Goal: Register for event/course

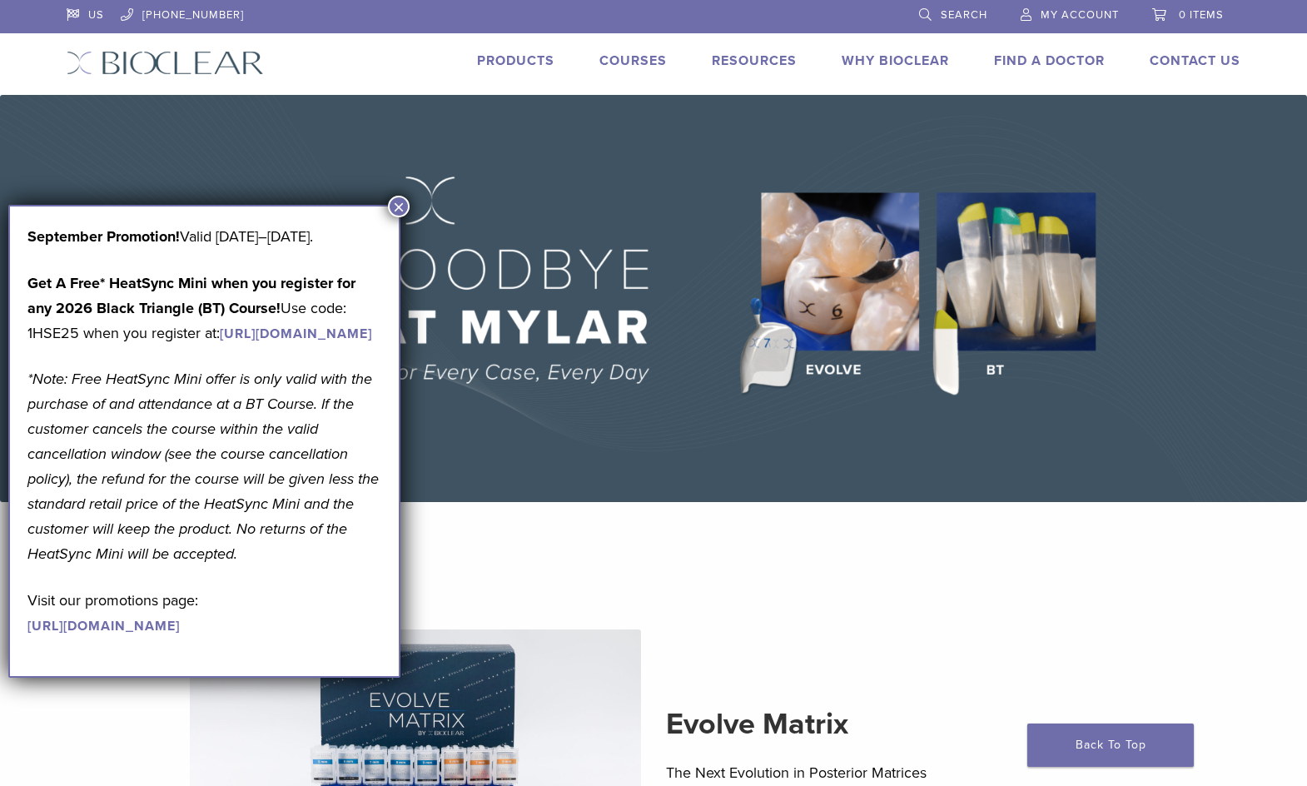
scroll to position [0, 1]
click at [166, 471] on em "*Note: Free HeatSync Mini offer is only valid with the purchase of and attendan…" at bounding box center [202, 466] width 351 height 193
click at [278, 236] on p "September Promotion! Valid September 1–30, 2025." at bounding box center [204, 236] width 354 height 25
drag, startPoint x: 23, startPoint y: 236, endPoint x: 263, endPoint y: 640, distance: 470.2
click at [275, 678] on div "September Promotion! Valid September 1–30, 2025. Get A Free* HeatSync Mini when…" at bounding box center [204, 441] width 392 height 473
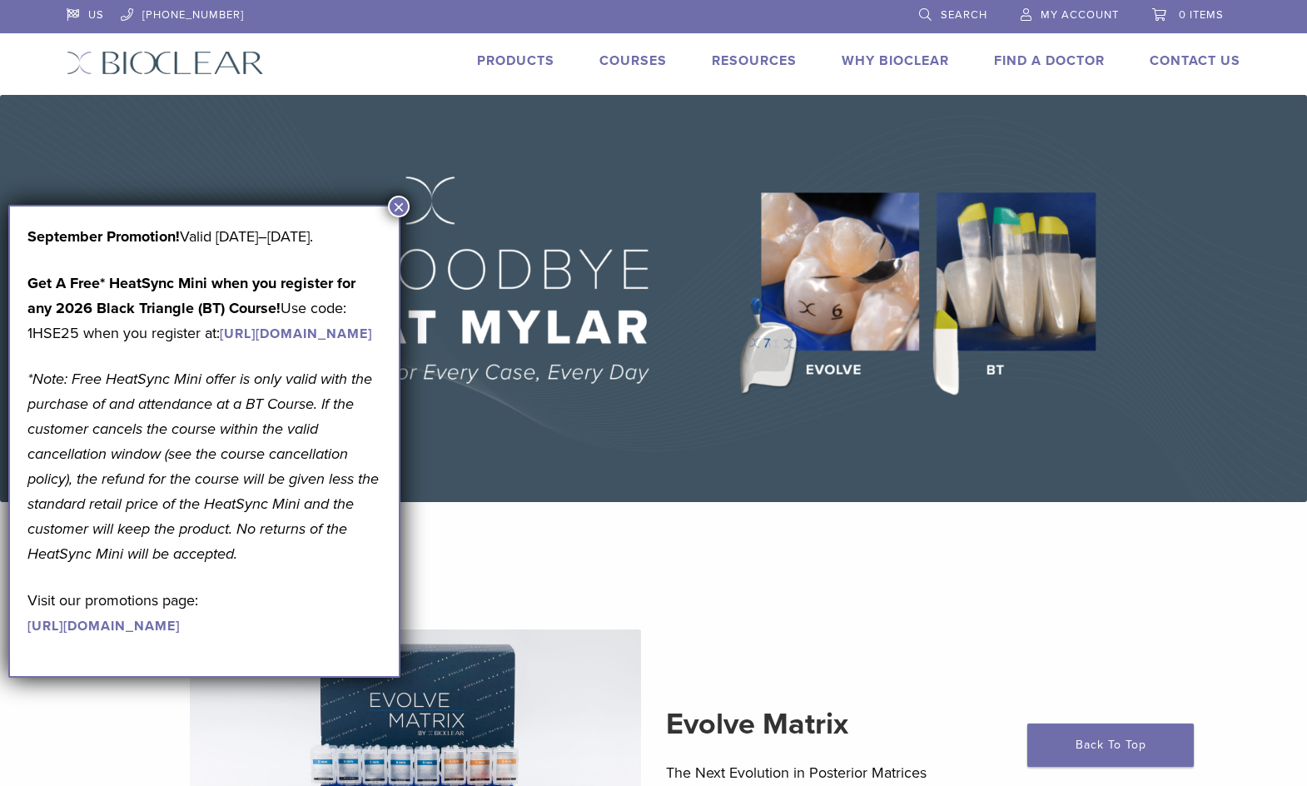
click at [248, 540] on p "*Note: Free HeatSync Mini offer is only valid with the purchase of and attendan…" at bounding box center [204, 466] width 354 height 200
drag, startPoint x: 26, startPoint y: 232, endPoint x: 290, endPoint y: 732, distance: 565.9
click at [290, 678] on div "September Promotion! Valid September 1–30, 2025. Get A Free* HeatSync Mini when…" at bounding box center [204, 441] width 392 height 473
copy div "September Promotion! Valid September 1–30, 2025. Get A Free* HeatSync Mini when…"
click at [220, 342] on link "[URL][DOMAIN_NAME]" at bounding box center [296, 333] width 152 height 17
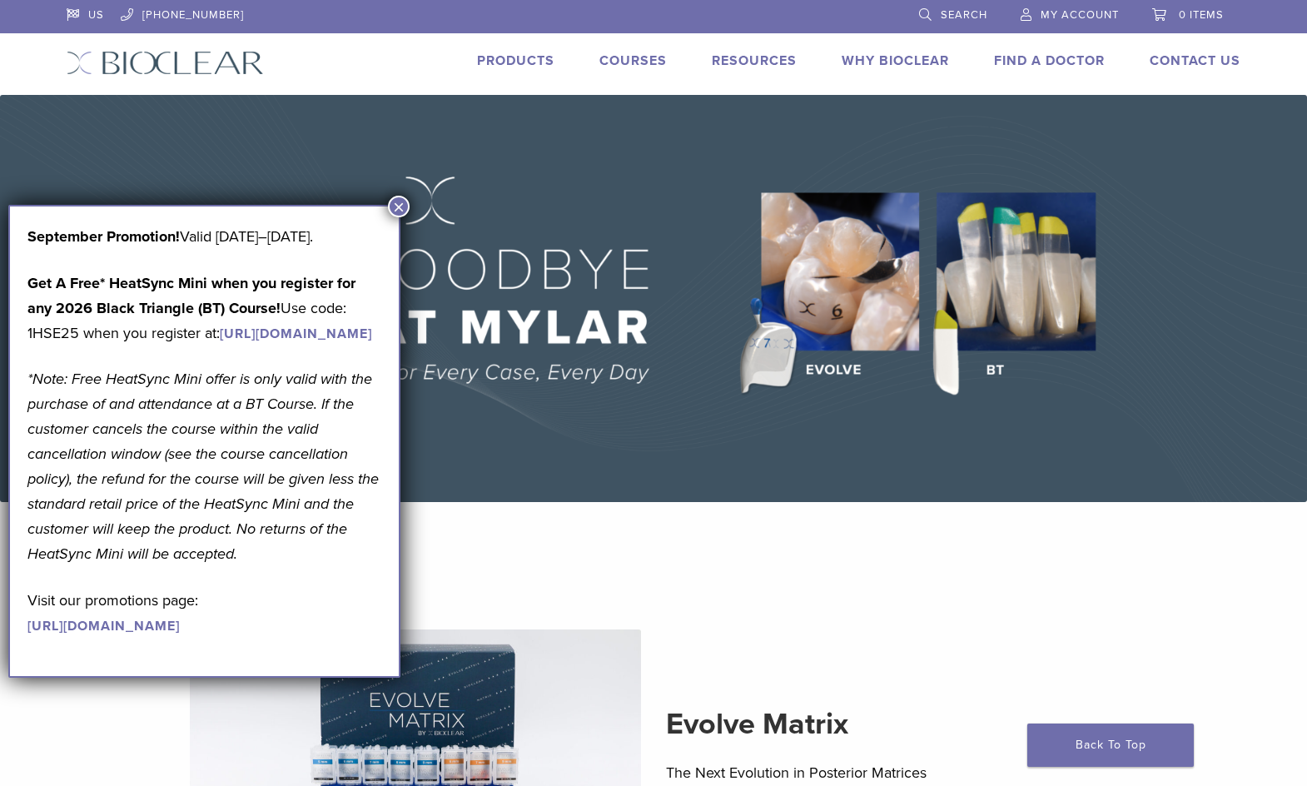
click at [236, 424] on div "September Promotion! Valid [DATE]–[DATE]. Get A Free* HeatSync Mini when you re…" at bounding box center [204, 430] width 354 height 413
click at [210, 345] on p "Get A Free* HeatSync Mini when you register for any 2026 Black Triangle (BT) Co…" at bounding box center [204, 308] width 354 height 75
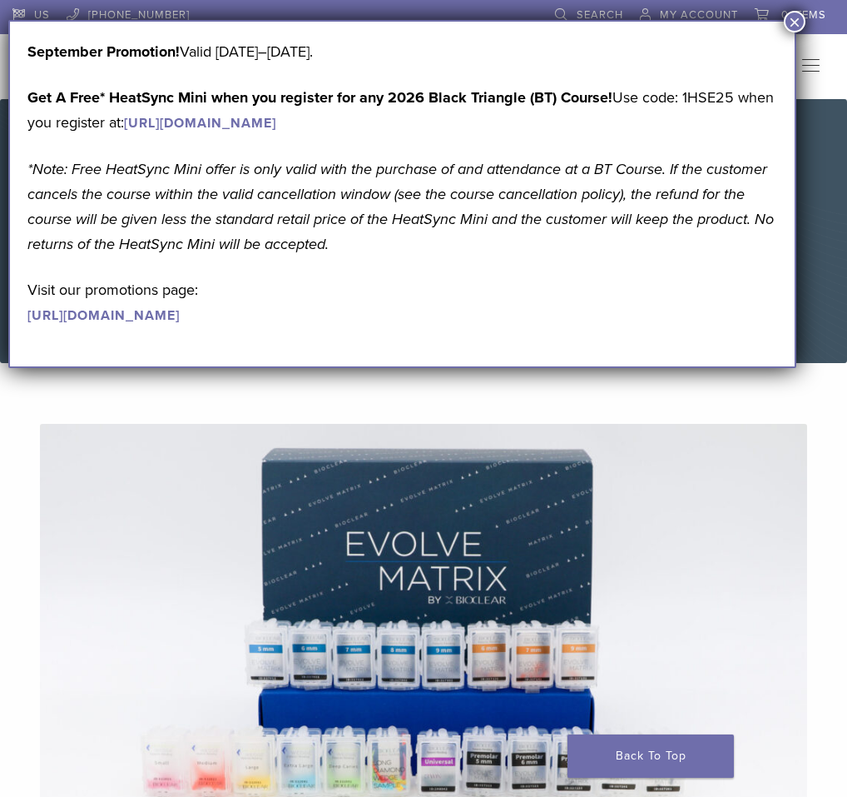
click at [505, 252] on em "*Note: Free HeatSync Mini offer is only valid with the purchase of and attendan…" at bounding box center [400, 206] width 747 height 93
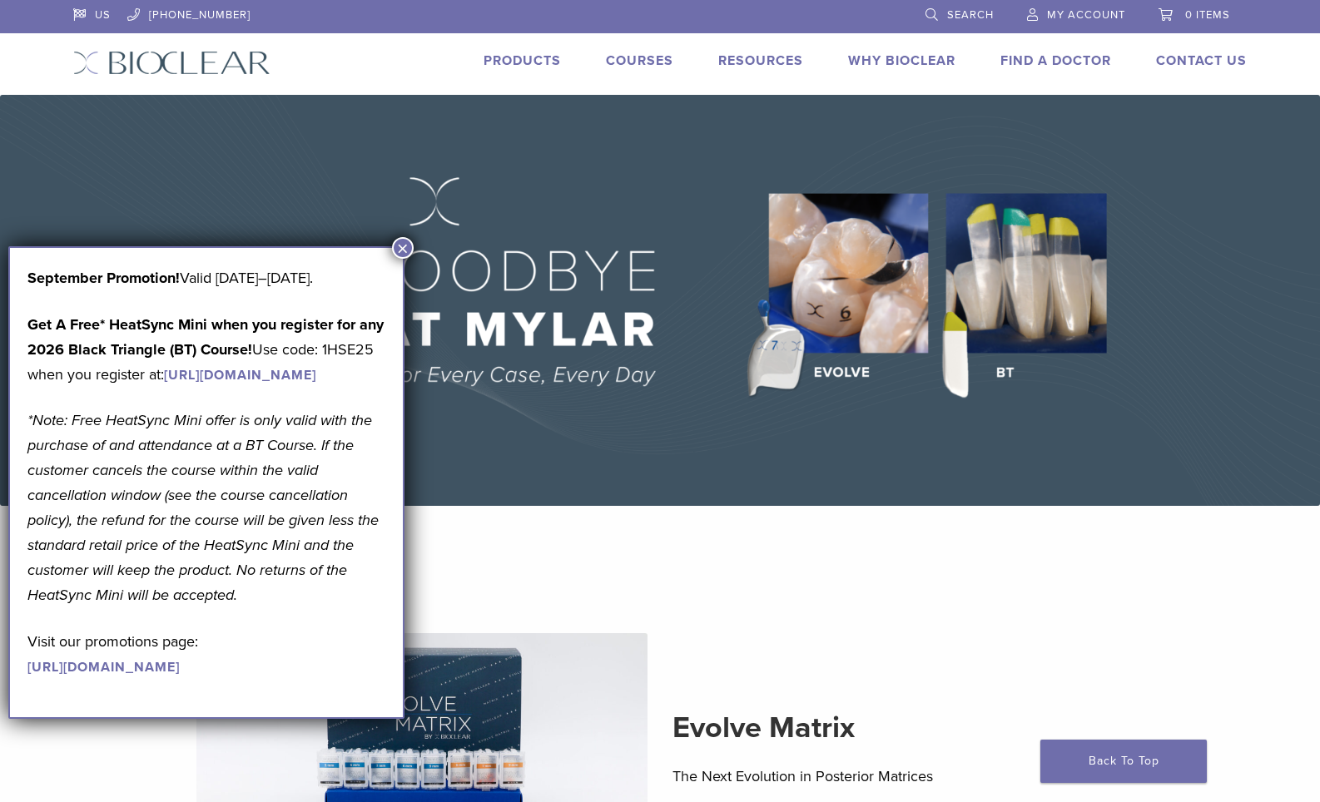
click at [159, 480] on p "*Note: Free HeatSync Mini offer is only valid with the purchase of and attendan…" at bounding box center [206, 508] width 358 height 200
click at [276, 479] on em "*Note: Free HeatSync Mini offer is only valid with the purchase of and attendan…" at bounding box center [202, 507] width 351 height 193
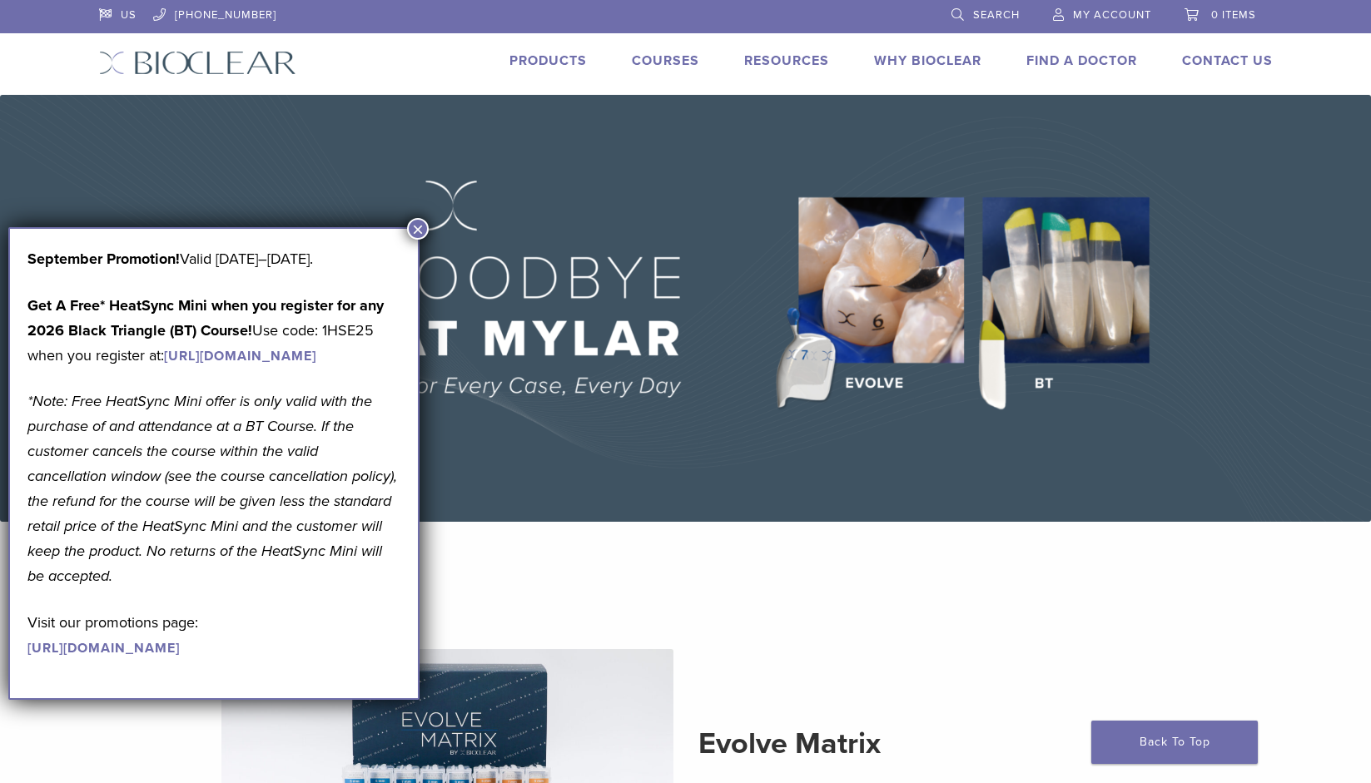
drag, startPoint x: 26, startPoint y: 260, endPoint x: 256, endPoint y: 617, distance: 424.6
click at [271, 700] on div "September Promotion! Valid [DATE]–[DATE]. Get A Free* HeatSync Mini when you re…" at bounding box center [213, 463] width 411 height 473
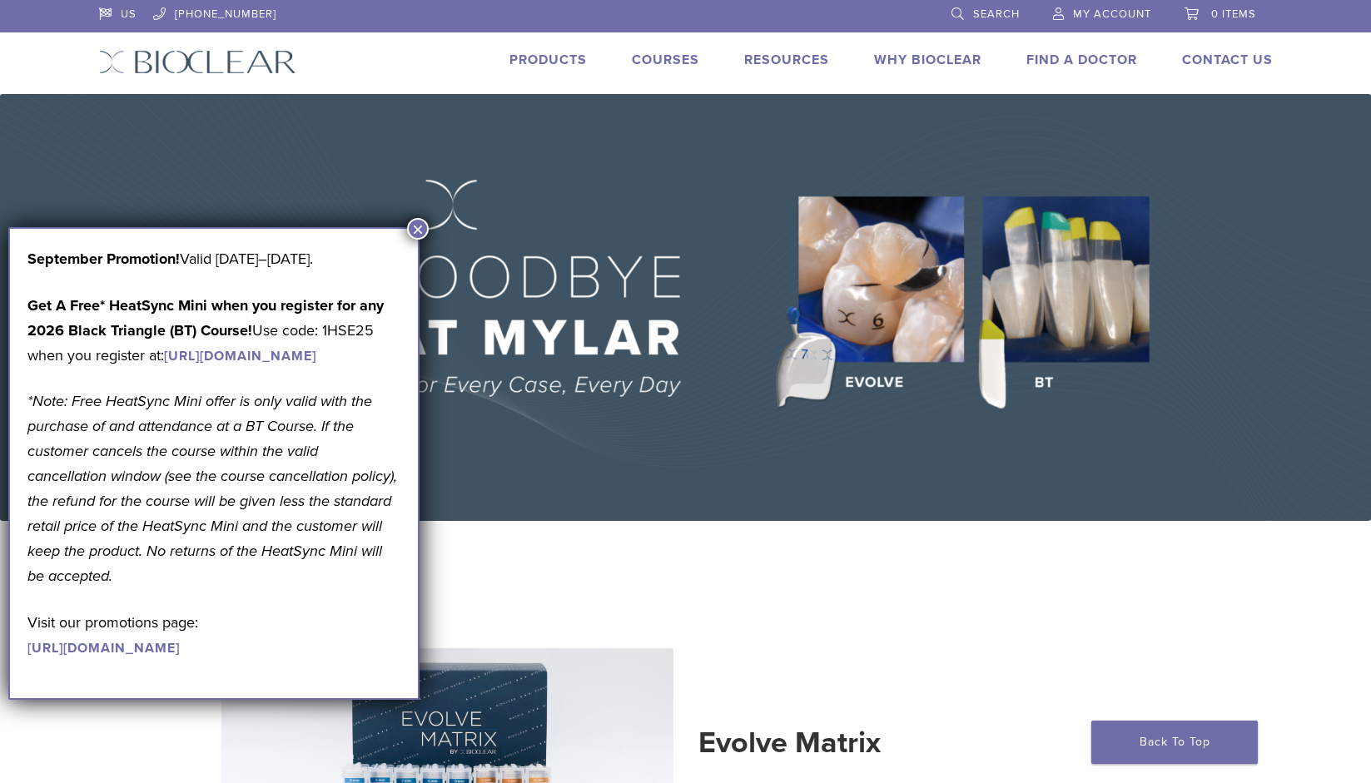
click at [144, 487] on p "*Note: Free HeatSync Mini offer is only valid with the purchase of and attendan…" at bounding box center [213, 489] width 373 height 200
click at [49, 290] on div "September Promotion! Valid [DATE]–[DATE]. Get A Free* HeatSync Mini when you re…" at bounding box center [213, 452] width 373 height 413
drag, startPoint x: 24, startPoint y: 257, endPoint x: 257, endPoint y: 604, distance: 418.1
click at [238, 700] on div "September Promotion! Valid [DATE]–[DATE]. Get A Free* HeatSync Mini when you re…" at bounding box center [213, 463] width 411 height 473
copy div "September Promotion! Valid [DATE]–[DATE]. Get A Free* HeatSync Mini when you re…"
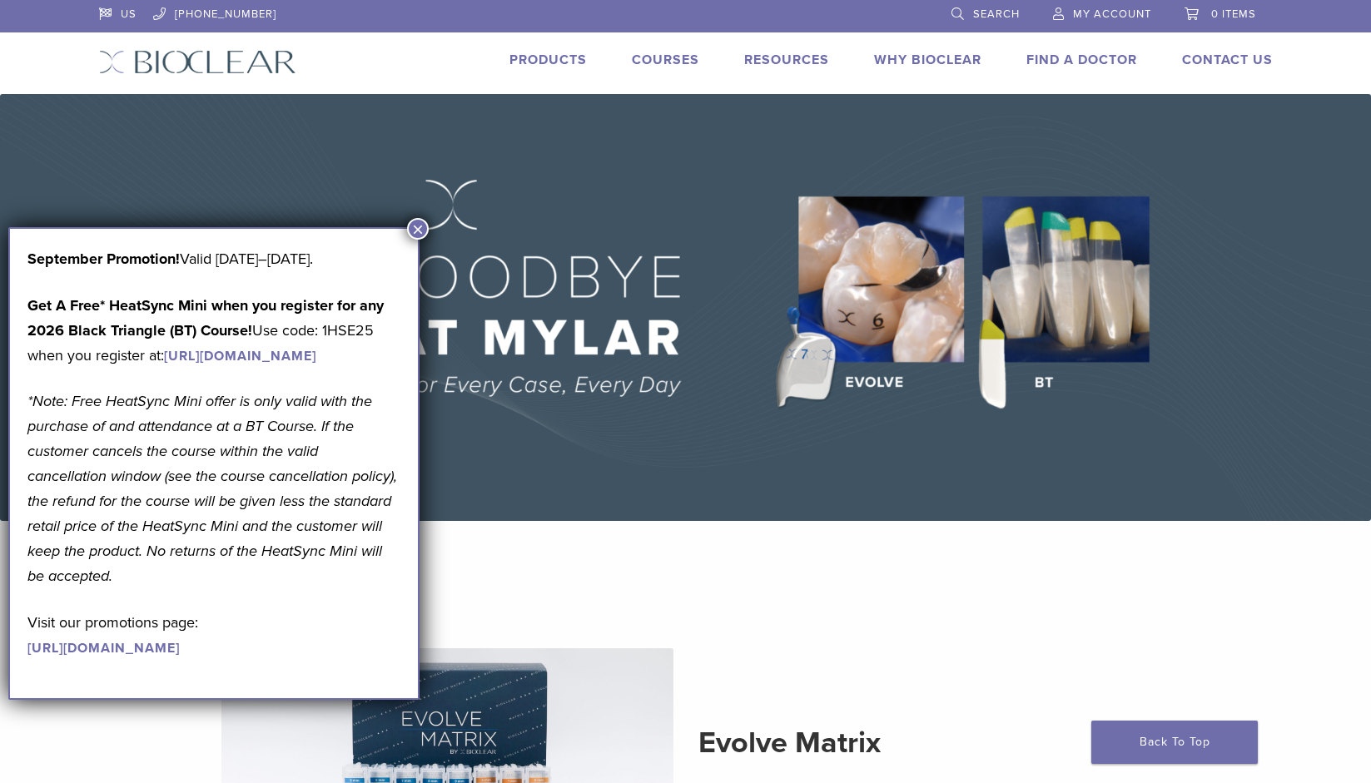
click at [230, 343] on p "Get A Free* HeatSync Mini when you register for any 2026 Black Triangle (BT) Co…" at bounding box center [213, 330] width 373 height 75
click at [196, 528] on em "*Note: Free HeatSync Mini offer is only valid with the purchase of and attendan…" at bounding box center [212, 488] width 370 height 193
